Goal: Information Seeking & Learning: Learn about a topic

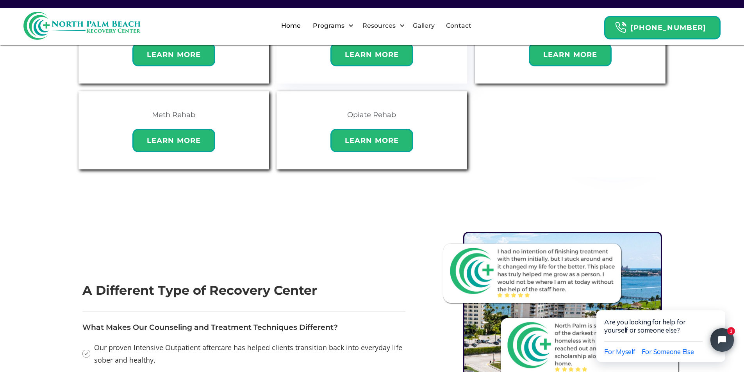
scroll to position [664, 0]
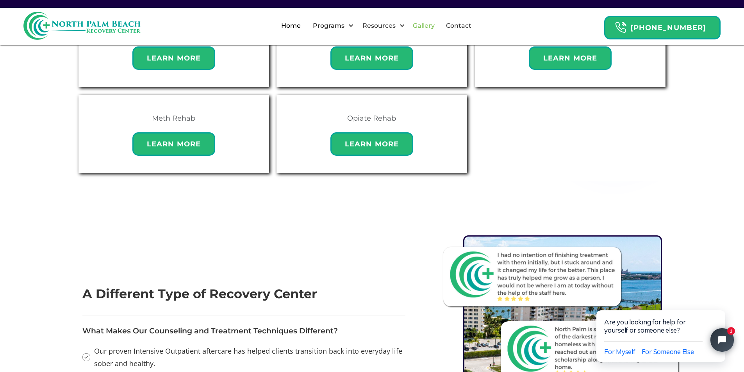
click at [439, 26] on link "Gallery" at bounding box center [423, 25] width 31 height 25
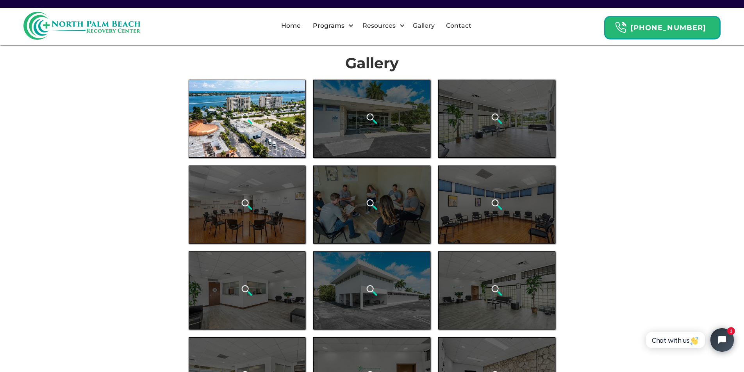
click at [268, 119] on div "open lightbox" at bounding box center [247, 119] width 117 height 78
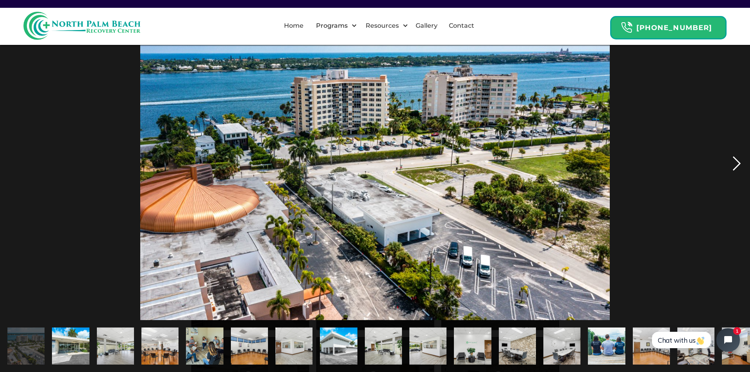
click at [734, 161] on div "next image" at bounding box center [736, 163] width 27 height 313
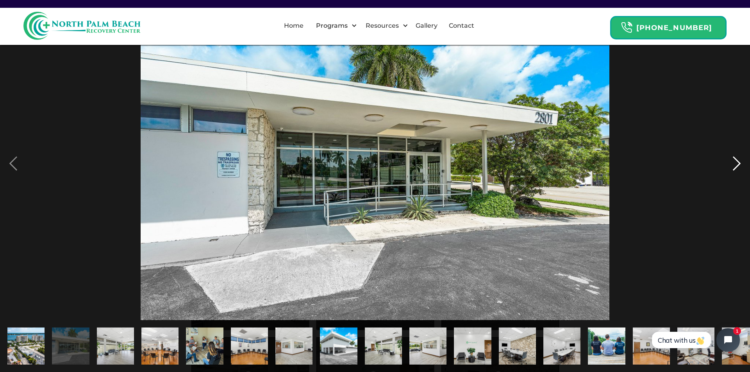
click at [734, 161] on div "next image" at bounding box center [736, 163] width 27 height 313
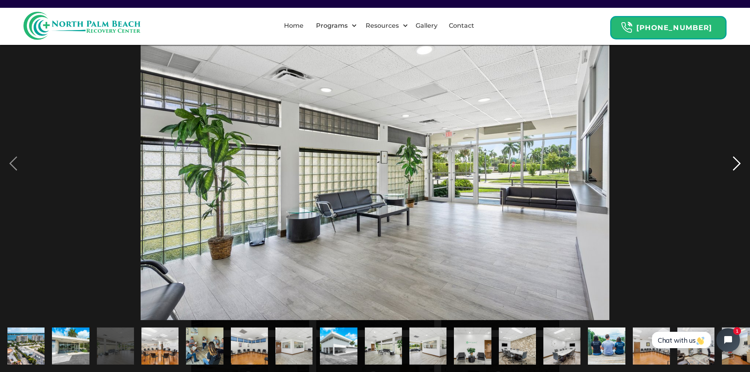
click at [734, 161] on div "next image" at bounding box center [736, 163] width 27 height 313
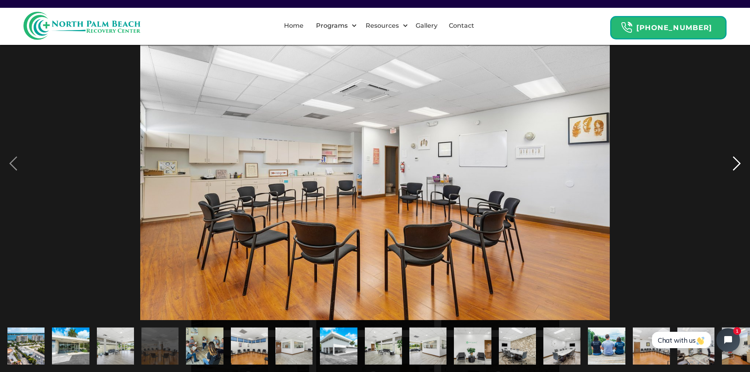
click at [734, 161] on div "next image" at bounding box center [736, 163] width 27 height 313
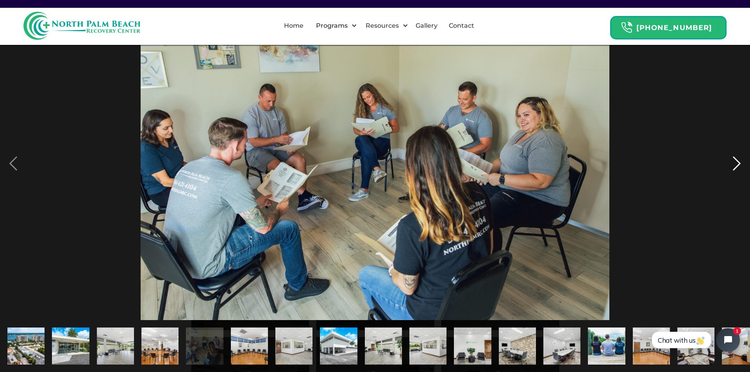
click at [739, 162] on div "next image" at bounding box center [736, 163] width 27 height 313
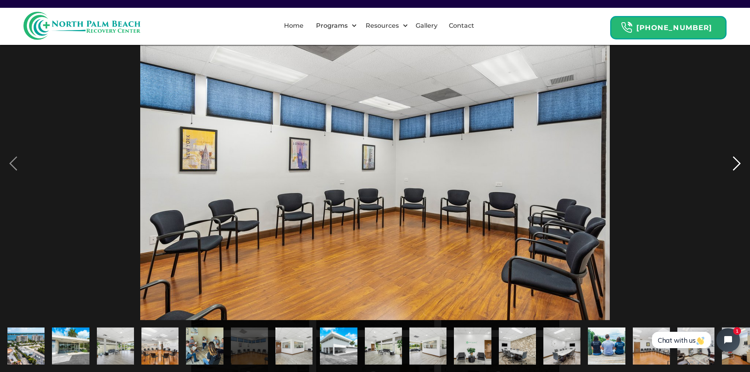
click at [739, 162] on div "next image" at bounding box center [736, 163] width 27 height 313
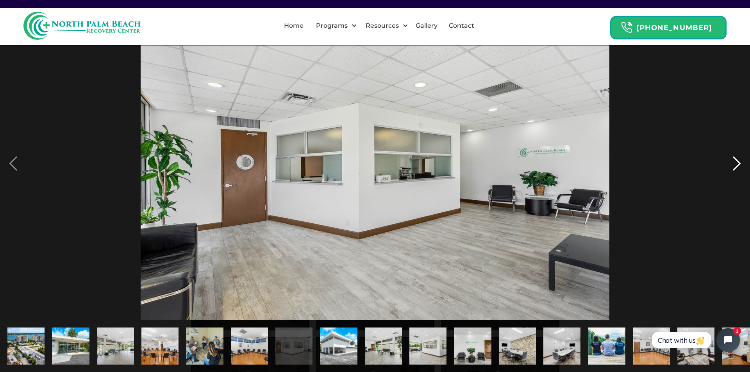
click at [739, 162] on div "next image" at bounding box center [736, 163] width 27 height 313
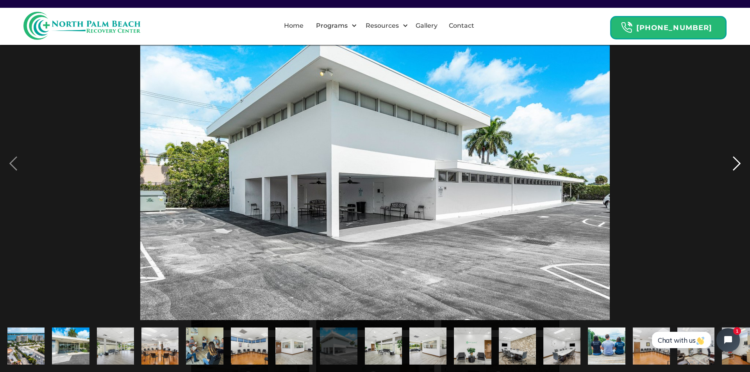
click at [739, 162] on div "next image" at bounding box center [736, 163] width 27 height 313
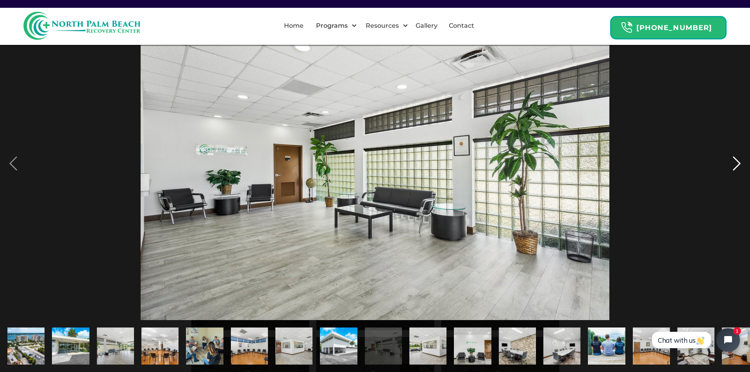
click at [739, 162] on div "next image" at bounding box center [736, 163] width 27 height 313
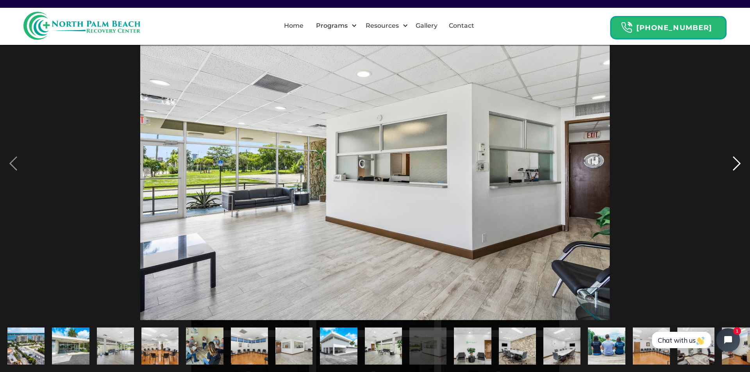
click at [739, 162] on div "next image" at bounding box center [736, 163] width 27 height 313
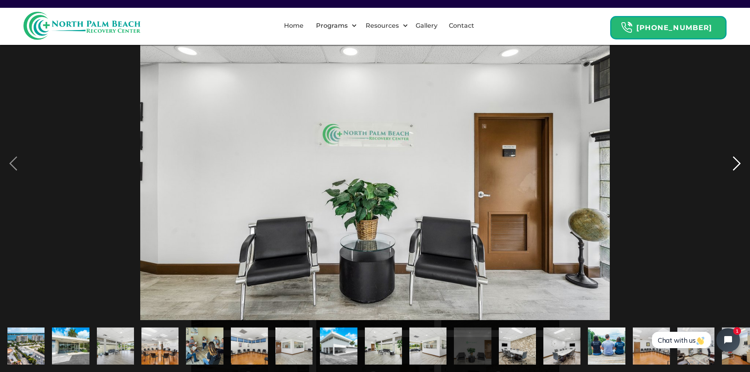
click at [740, 162] on div "next image" at bounding box center [736, 163] width 27 height 313
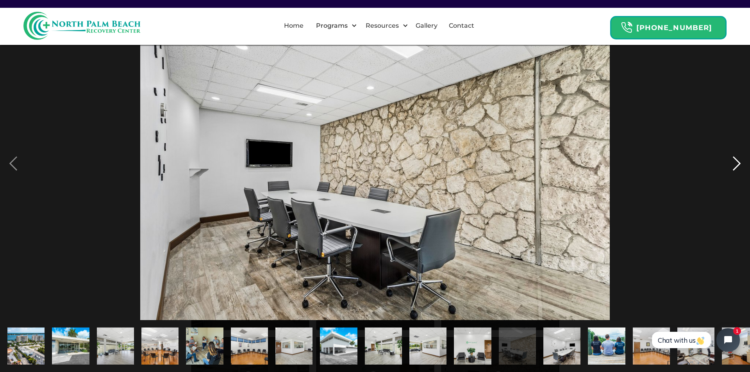
click at [740, 162] on div "next image" at bounding box center [736, 163] width 27 height 313
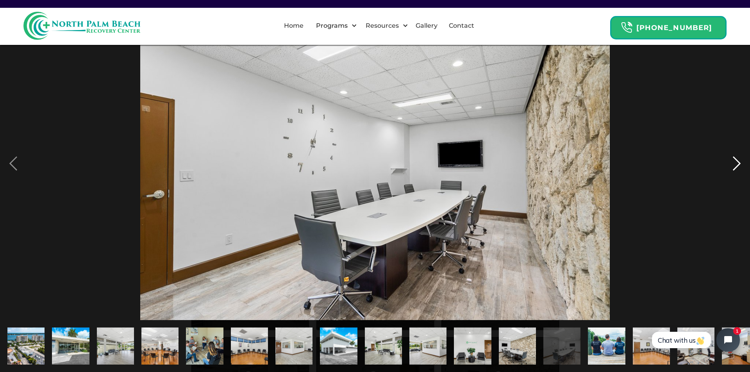
click at [740, 162] on div "next image" at bounding box center [736, 163] width 27 height 313
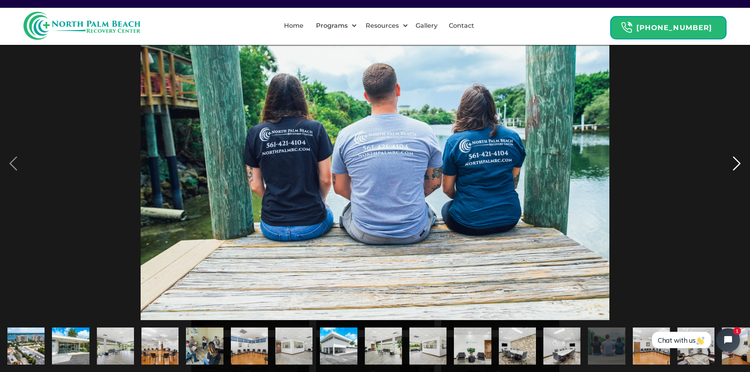
click at [740, 162] on div "next image" at bounding box center [736, 163] width 27 height 313
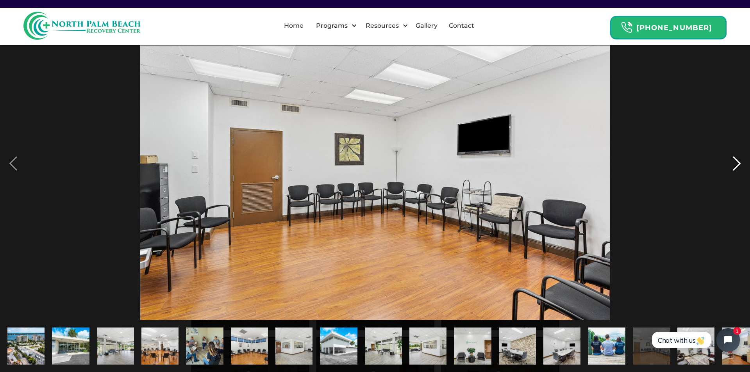
click at [740, 162] on div "next image" at bounding box center [736, 163] width 27 height 313
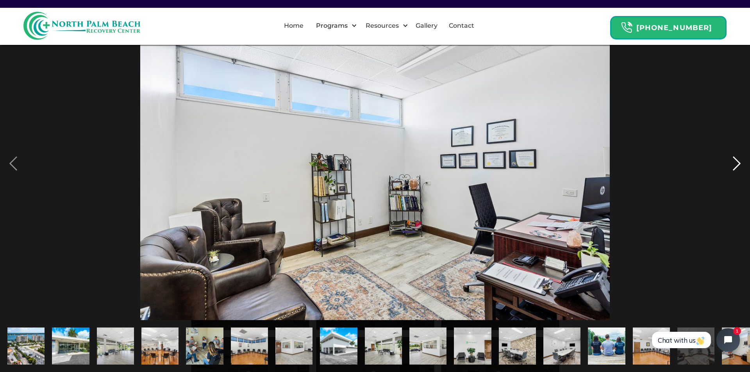
click at [740, 162] on div "next image" at bounding box center [736, 163] width 27 height 313
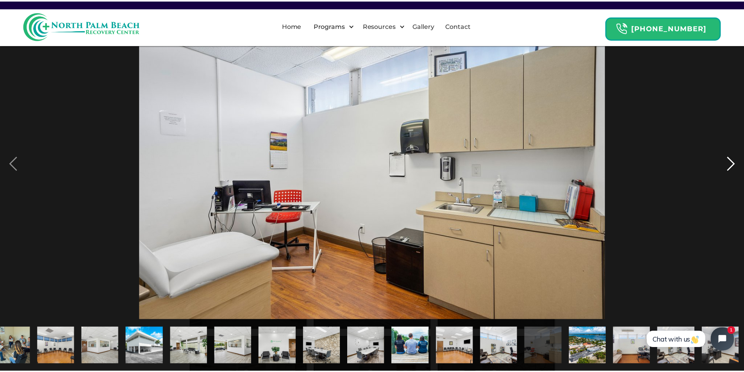
scroll to position [0, 195]
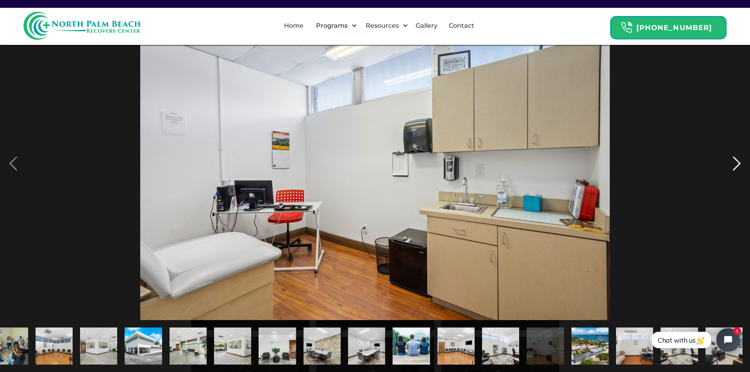
click at [740, 162] on div "next image" at bounding box center [736, 163] width 27 height 313
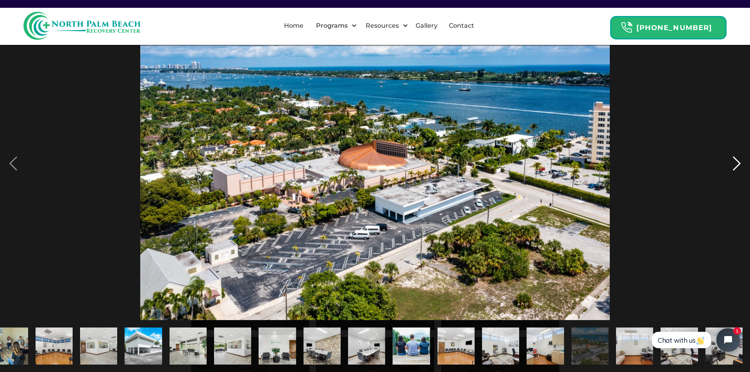
click at [740, 162] on div "next image" at bounding box center [736, 163] width 27 height 313
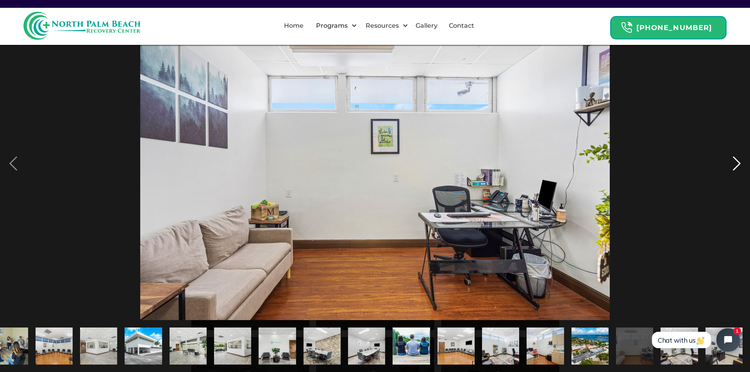
click at [740, 162] on div "next image" at bounding box center [736, 163] width 27 height 313
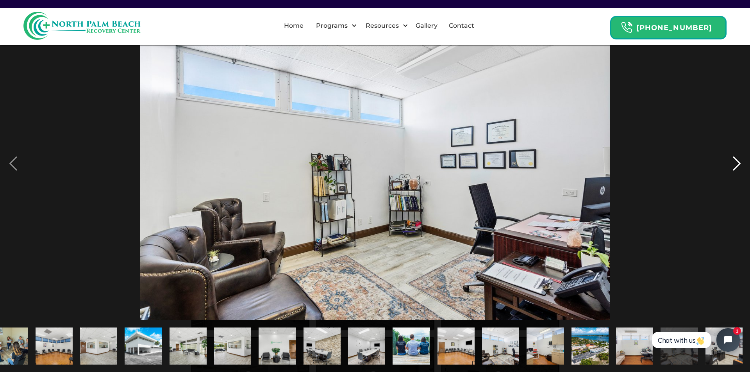
click at [740, 162] on div "next image" at bounding box center [736, 163] width 27 height 313
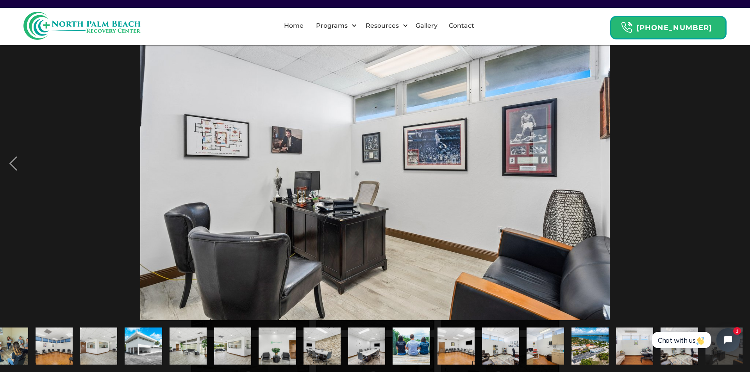
click at [740, 162] on div "next image" at bounding box center [736, 163] width 27 height 313
click at [733, 244] on div "next image" at bounding box center [736, 163] width 27 height 313
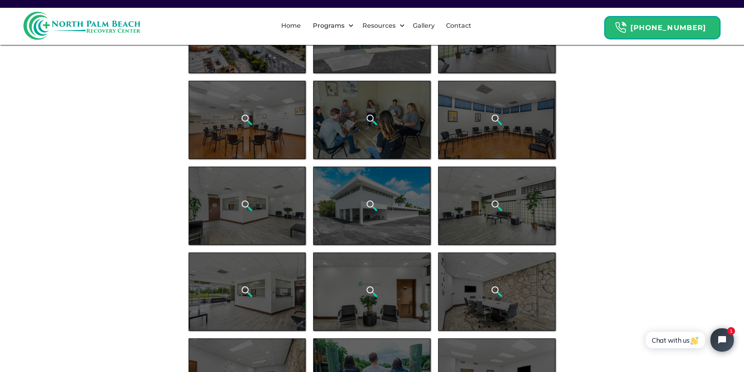
scroll to position [0, 0]
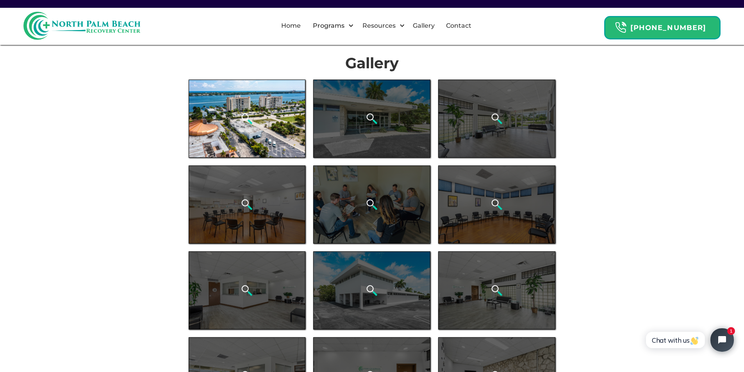
click at [207, 135] on div "open lightbox" at bounding box center [247, 119] width 117 height 78
